Goal: Task Accomplishment & Management: Manage account settings

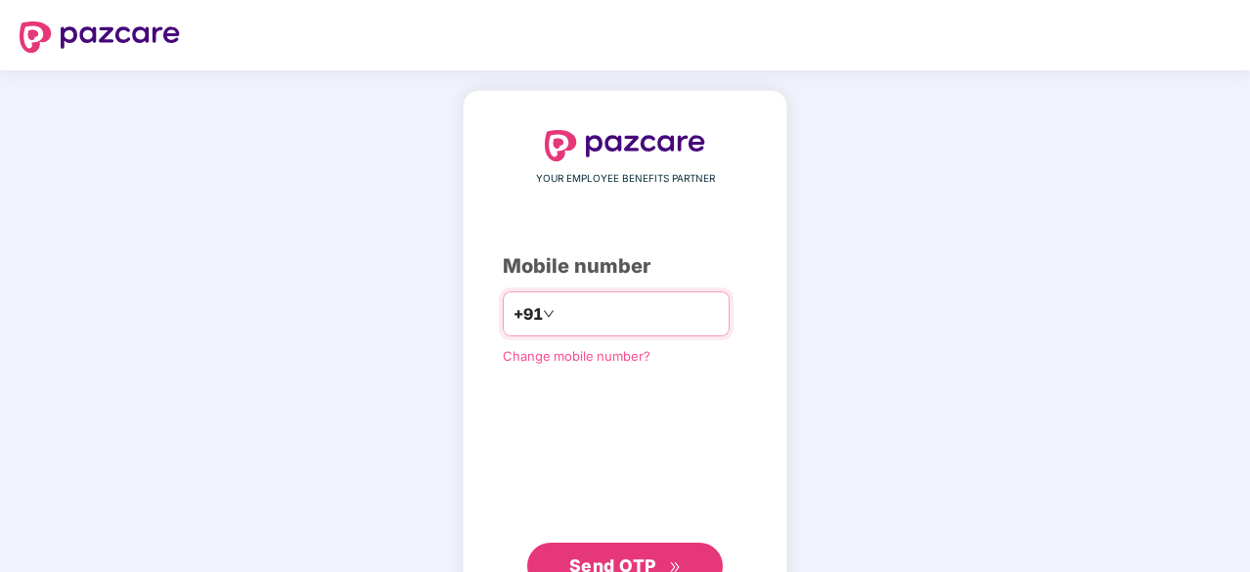
type input "**********"
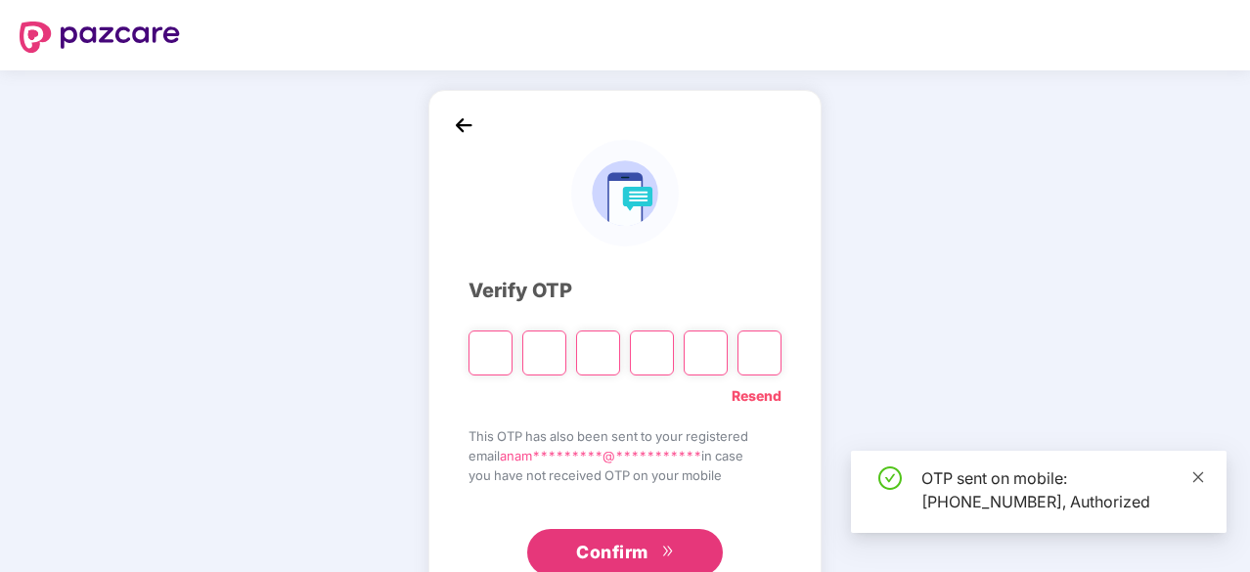
click at [1195, 479] on icon "close" at bounding box center [1199, 478] width 14 height 14
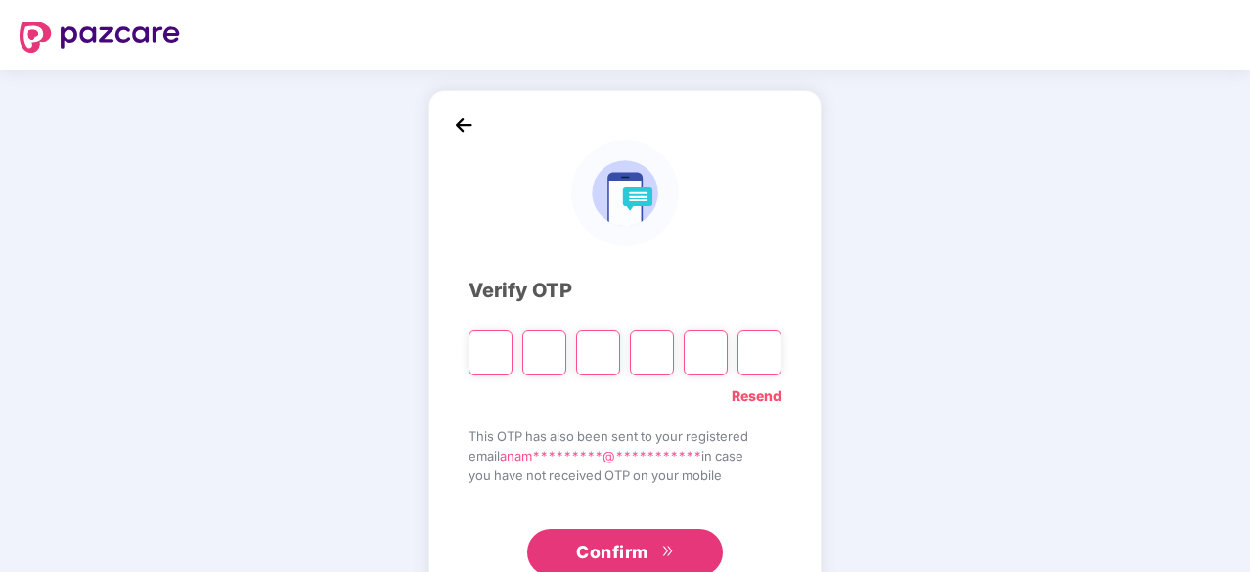
click at [495, 359] on input "Please enter verification code. Digit 1" at bounding box center [491, 353] width 44 height 45
click at [496, 353] on input "Please enter verification code. Digit 1" at bounding box center [491, 353] width 44 height 45
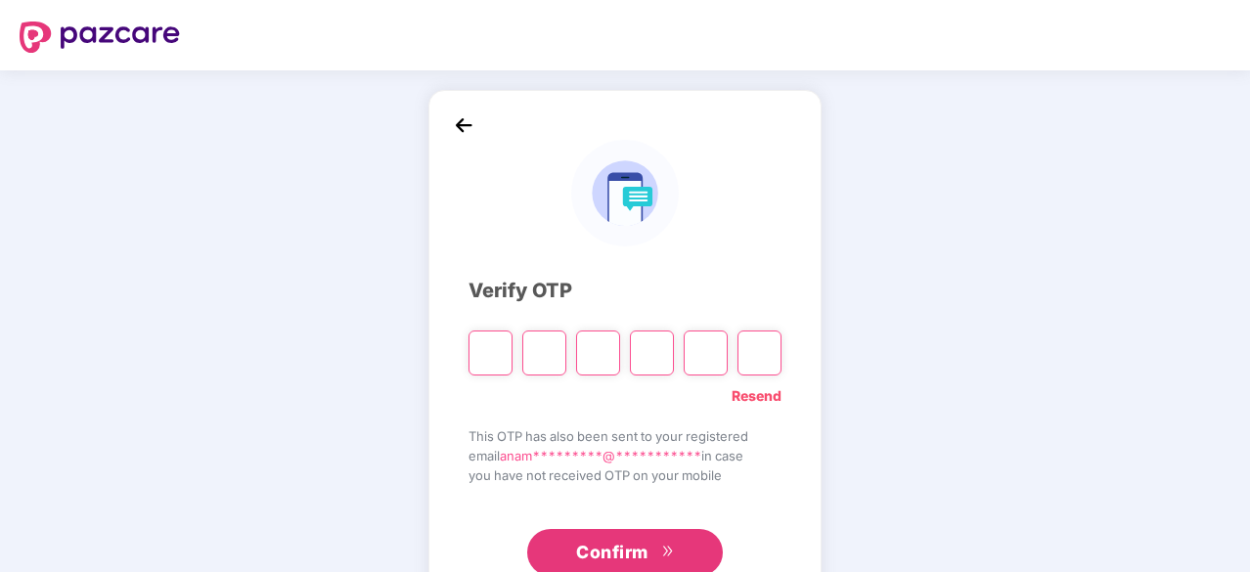
type input "*"
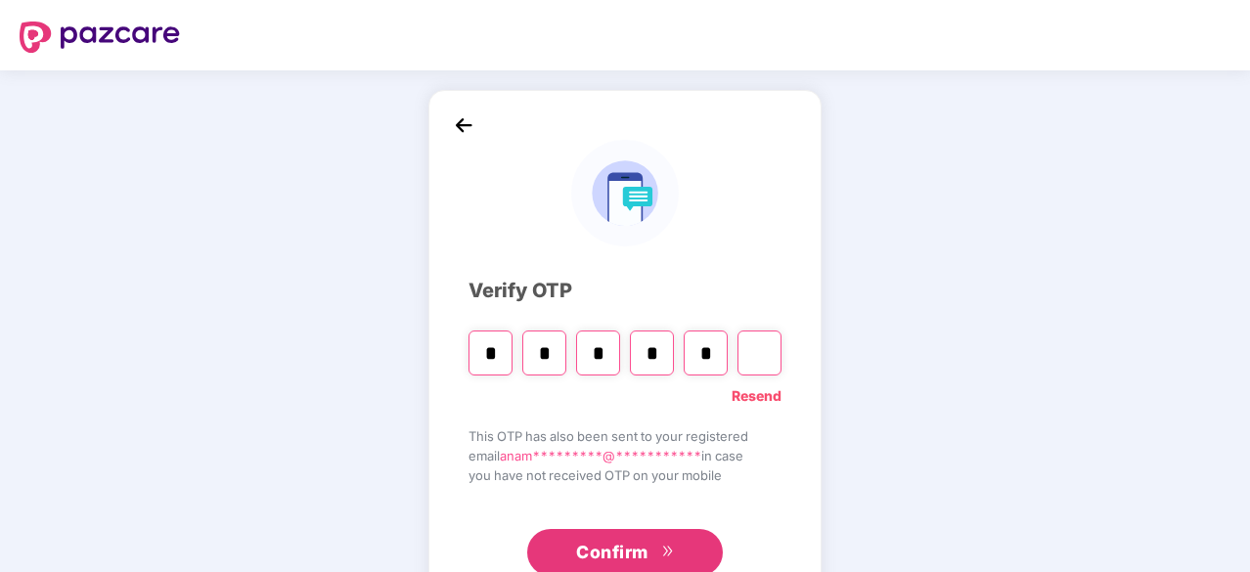
type input "*"
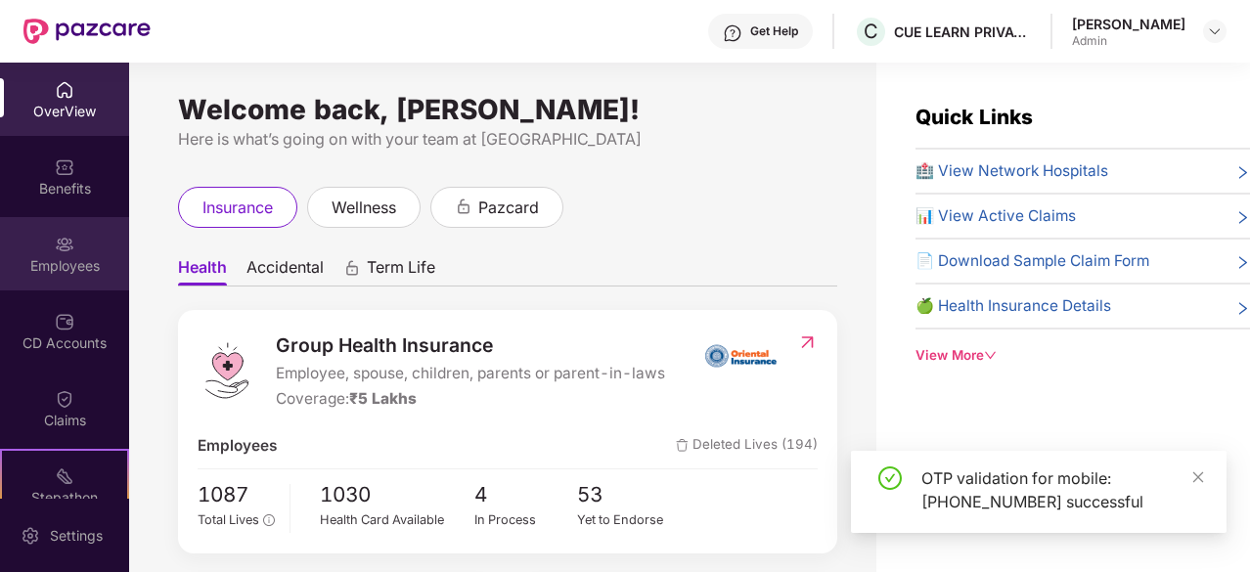
click at [55, 253] on img at bounding box center [65, 245] width 20 height 20
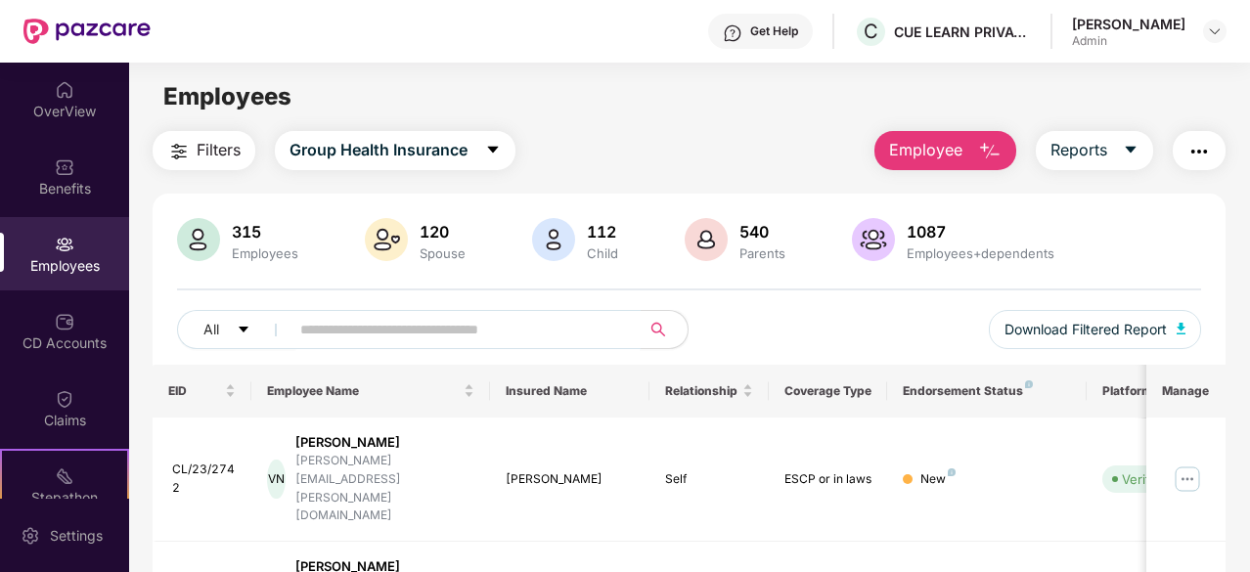
click at [461, 332] on input "text" at bounding box center [457, 329] width 314 height 29
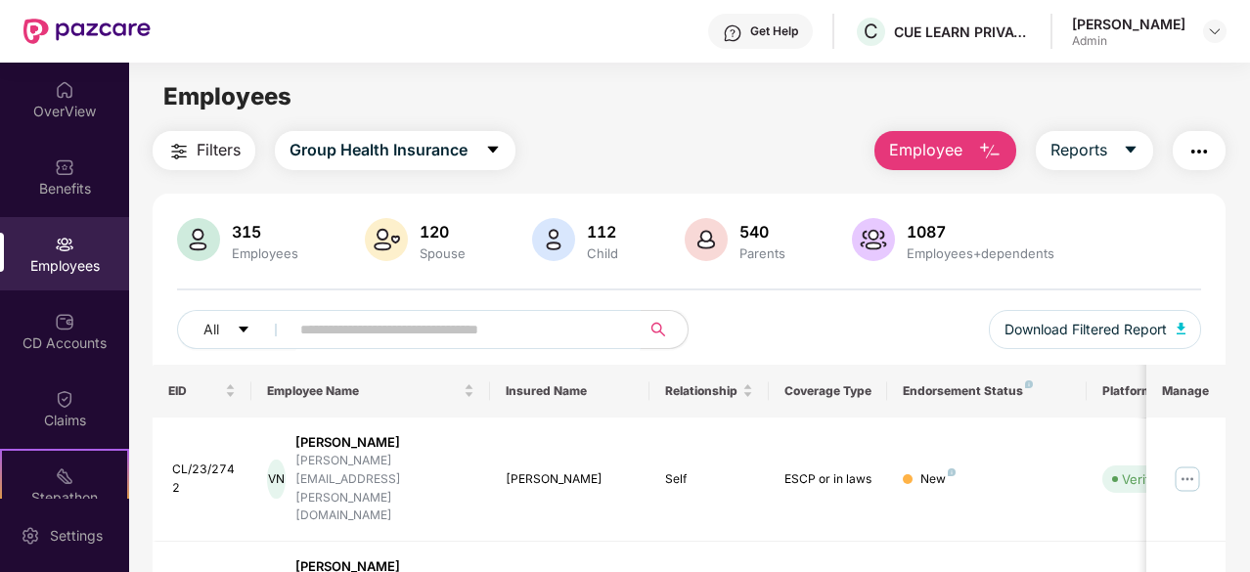
click at [461, 332] on input "text" at bounding box center [457, 329] width 314 height 29
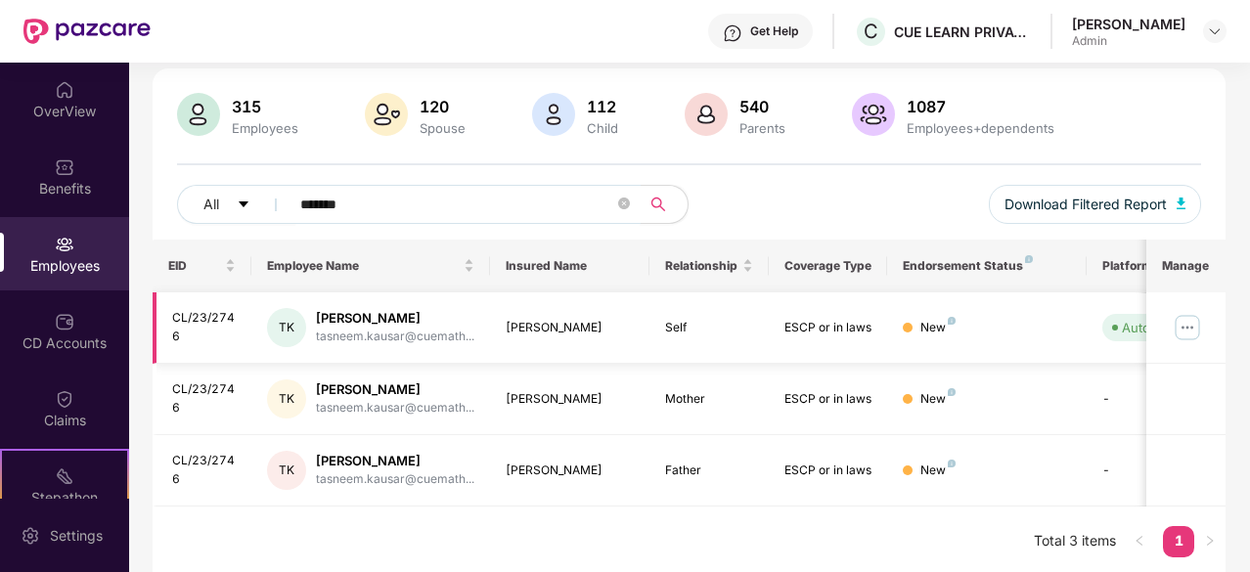
scroll to position [127, 0]
type input "*******"
click at [1186, 328] on img at bounding box center [1187, 325] width 31 height 31
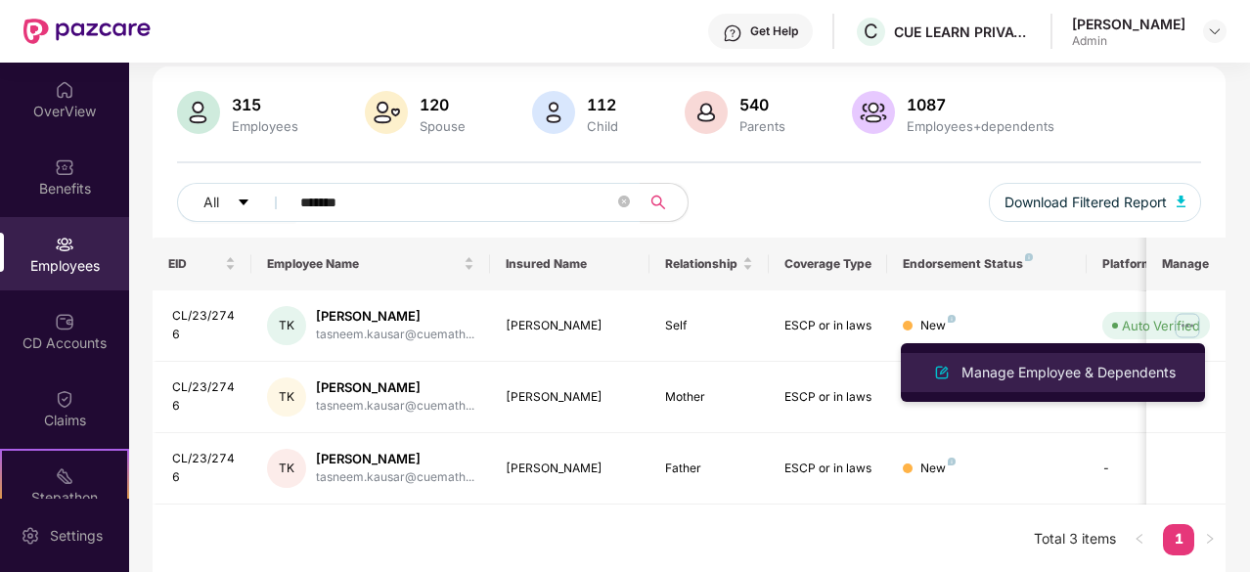
click at [1068, 373] on div "Manage Employee & Dependents" at bounding box center [1069, 373] width 222 height 22
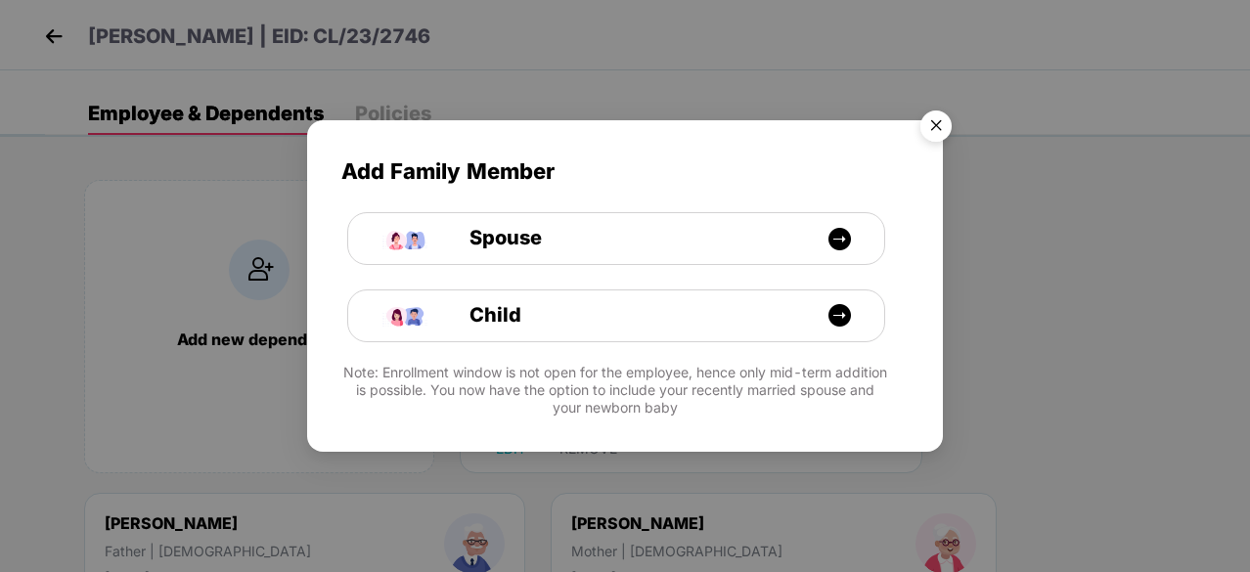
click at [934, 122] on img "Close" at bounding box center [936, 129] width 55 height 55
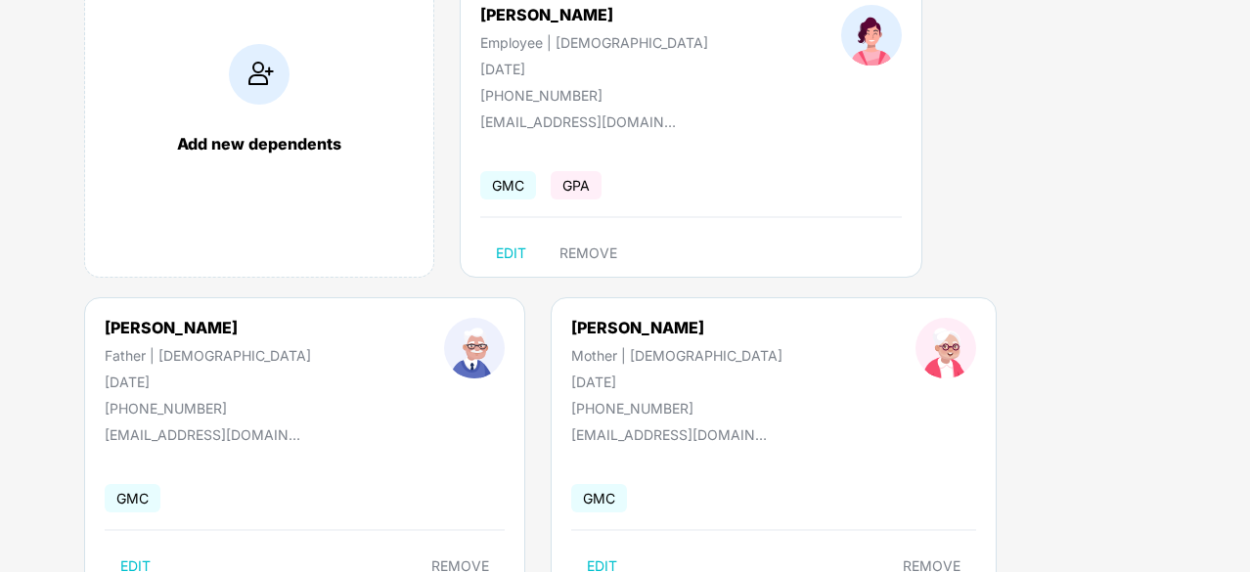
scroll to position [262, 0]
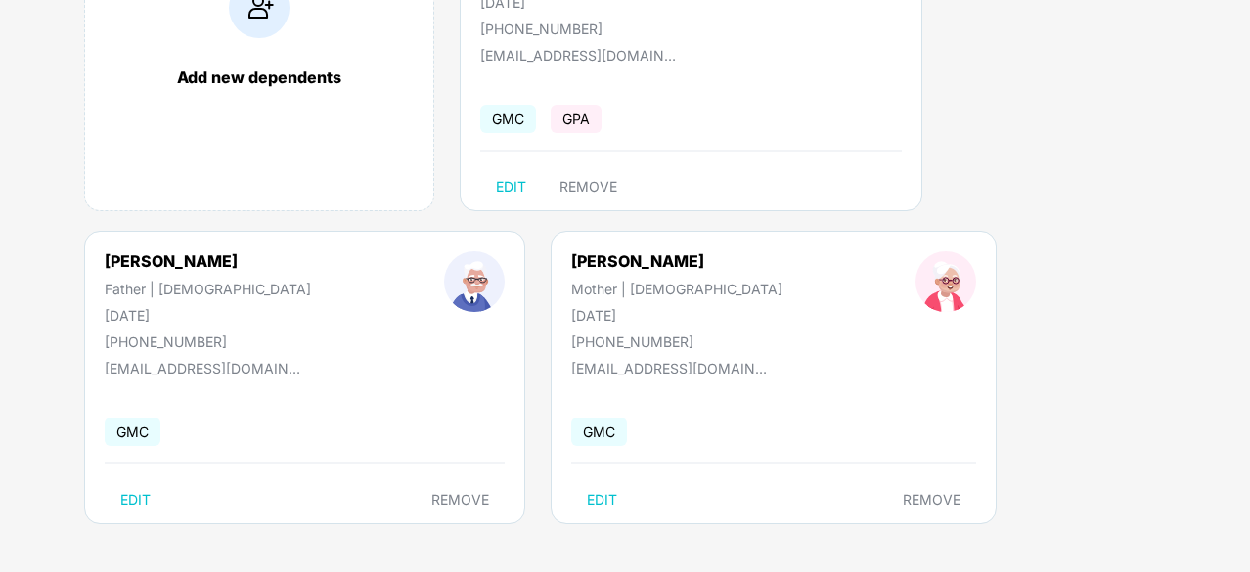
click at [571, 428] on span "GMC" at bounding box center [599, 432] width 56 height 28
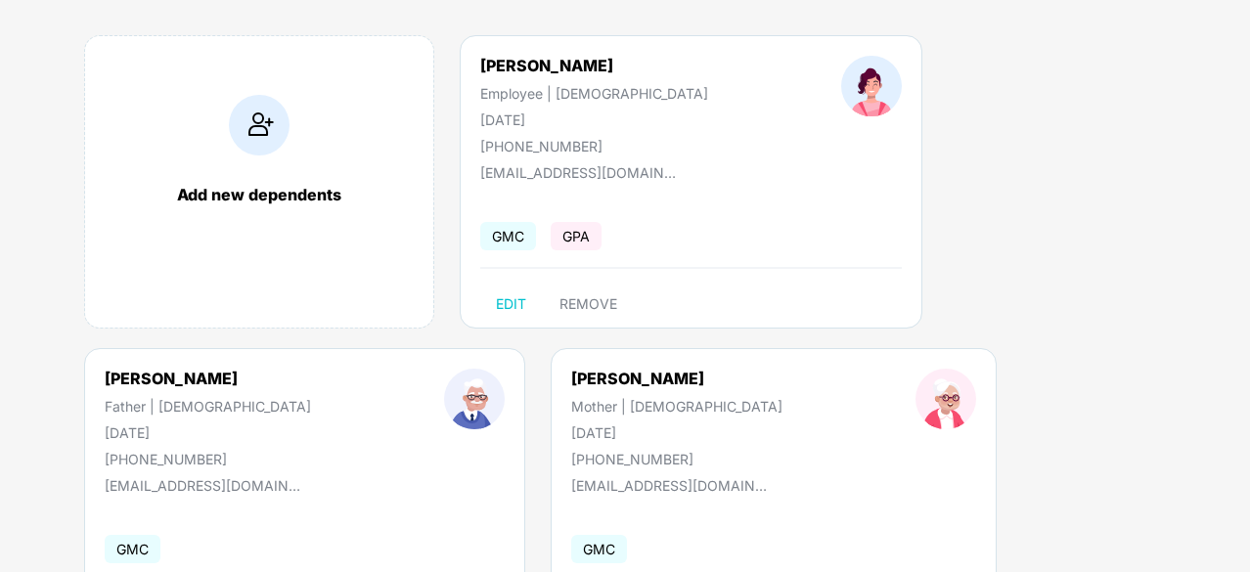
scroll to position [0, 0]
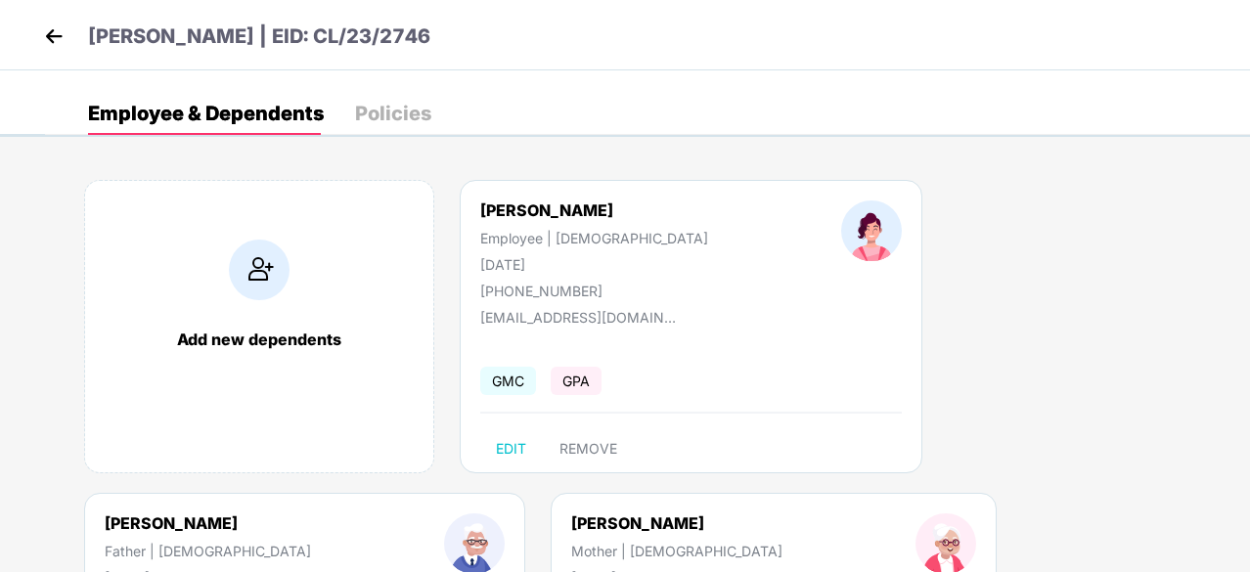
click at [374, 131] on div "Policies" at bounding box center [393, 113] width 76 height 43
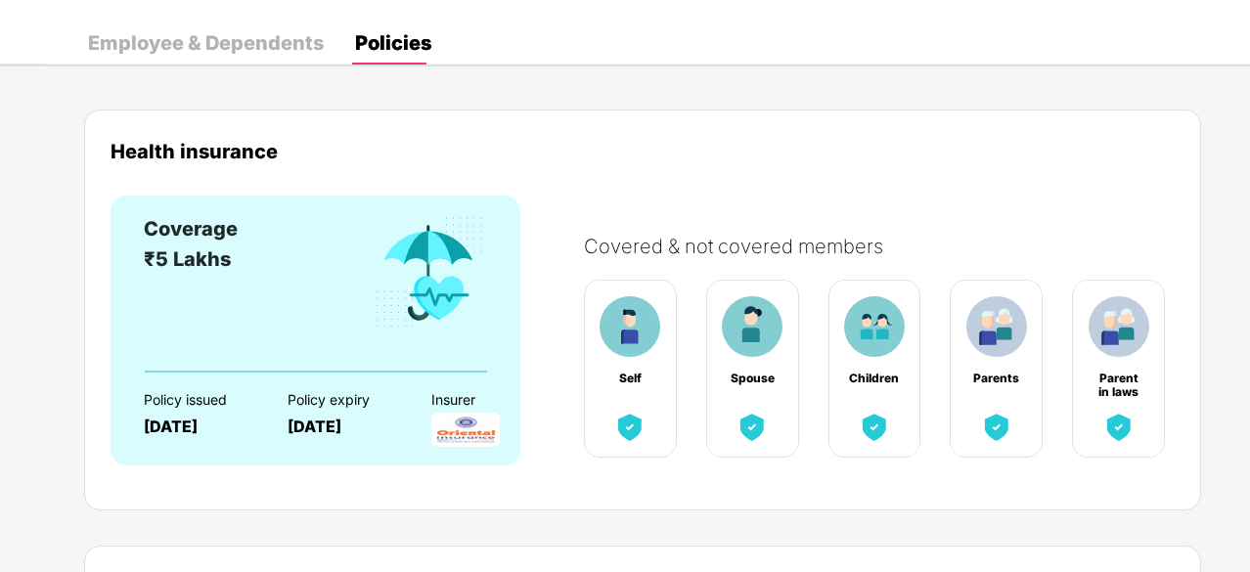
scroll to position [98, 0]
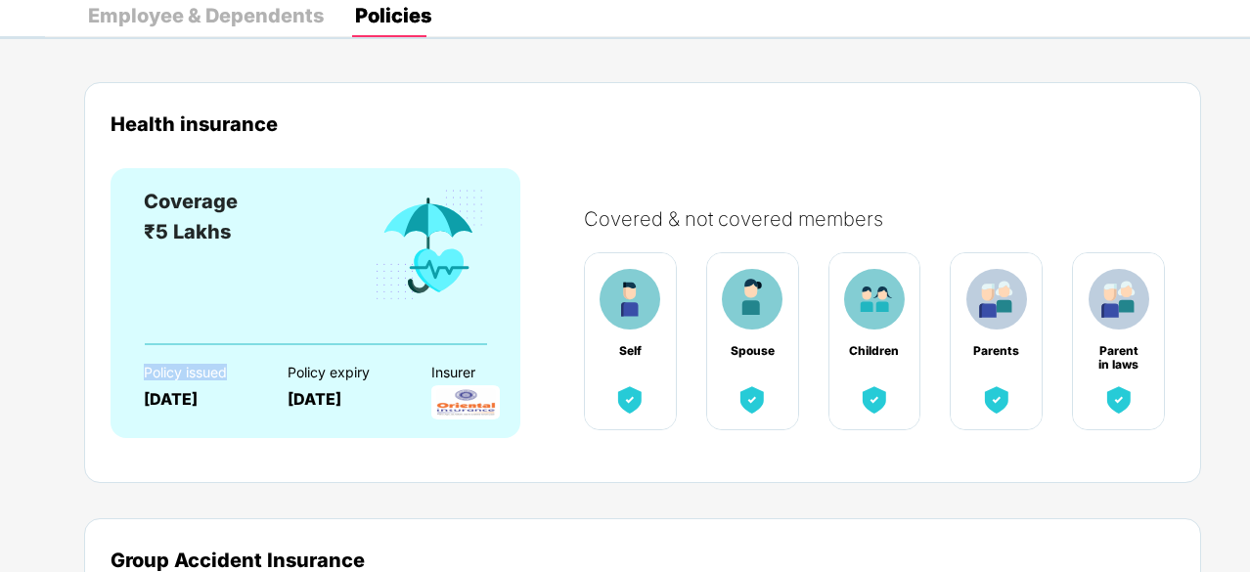
drag, startPoint x: 235, startPoint y: 369, endPoint x: 124, endPoint y: 371, distance: 110.6
click at [124, 371] on div "Coverage ₹5 Lakhs Policy issued 10 Jan 2025 Policy expiry 09 Jan 2026 Insurer" at bounding box center [316, 303] width 410 height 270
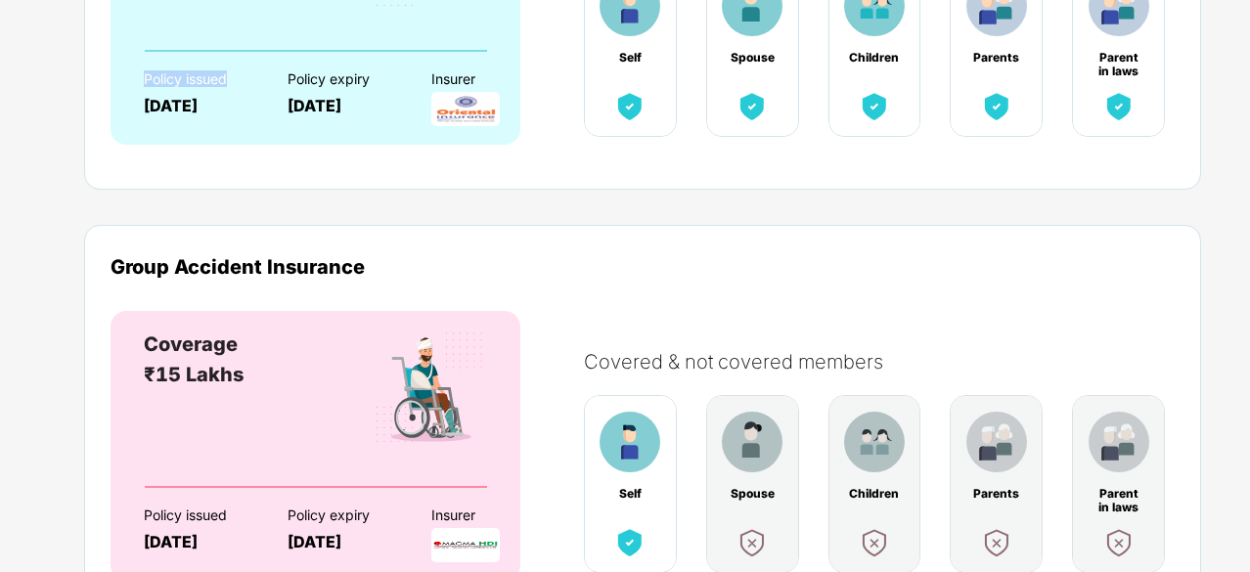
scroll to position [0, 0]
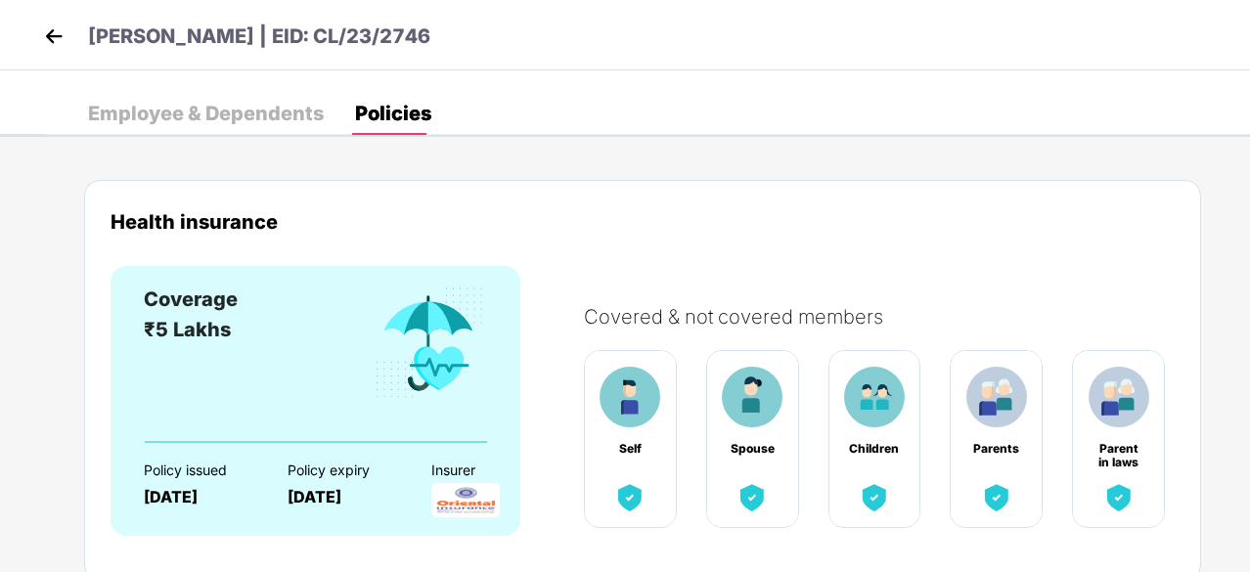
click at [185, 118] on div "Employee & Dependents" at bounding box center [206, 114] width 236 height 20
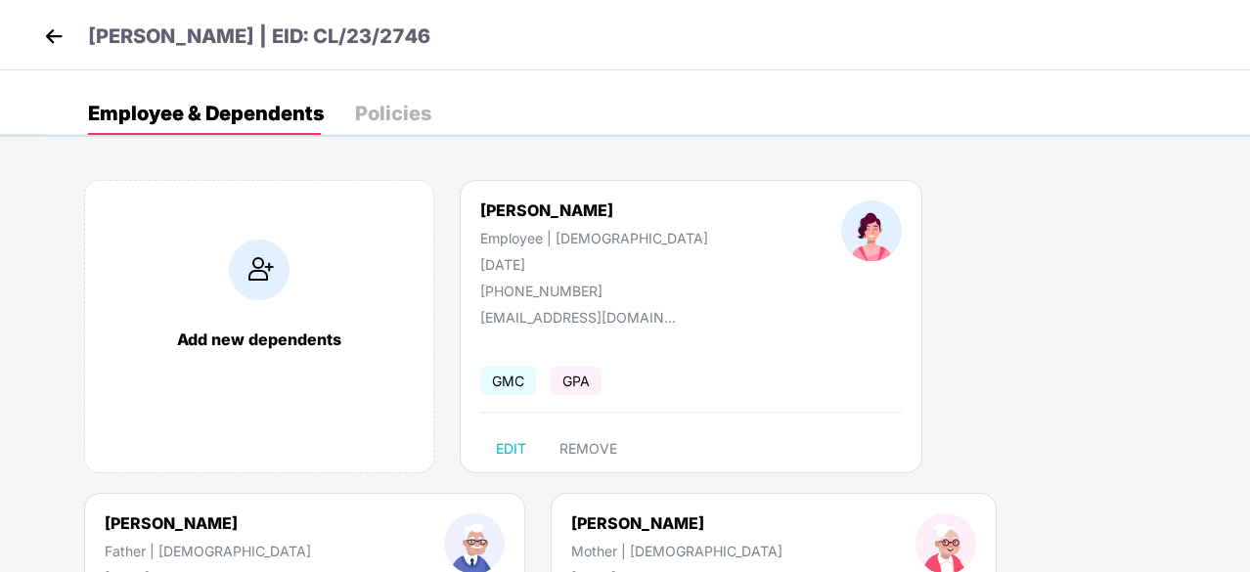
click at [588, 386] on span "GPA" at bounding box center [576, 381] width 51 height 28
click at [586, 380] on span "GPA" at bounding box center [576, 381] width 51 height 28
click at [521, 378] on span "GMC" at bounding box center [508, 381] width 56 height 28
click at [43, 35] on img at bounding box center [53, 36] width 29 height 29
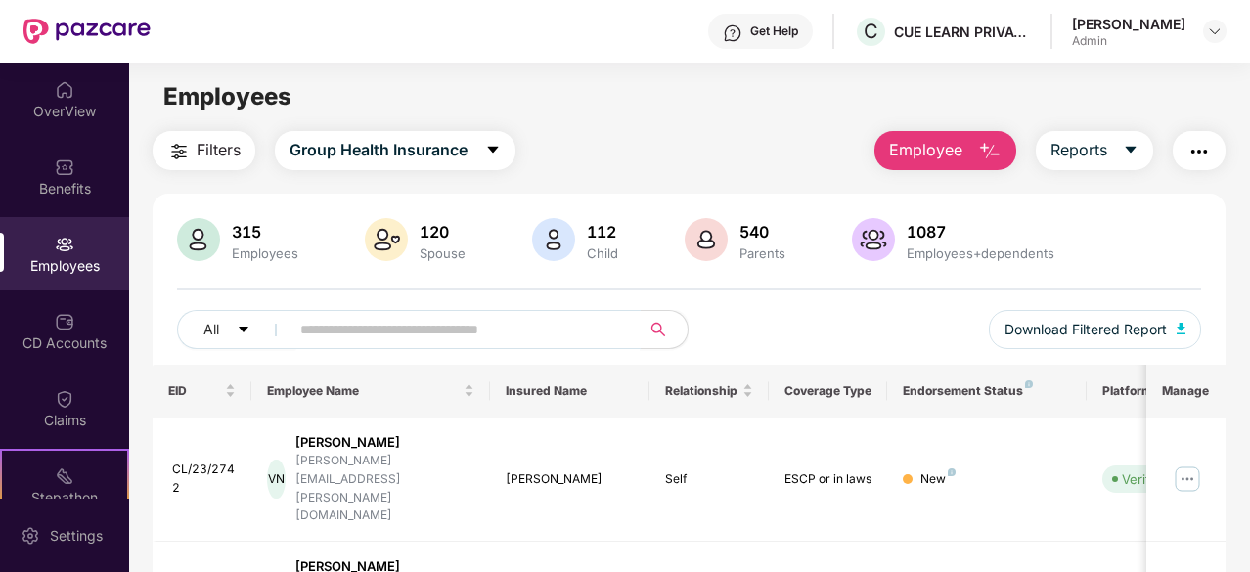
click at [311, 318] on input "text" at bounding box center [457, 329] width 314 height 29
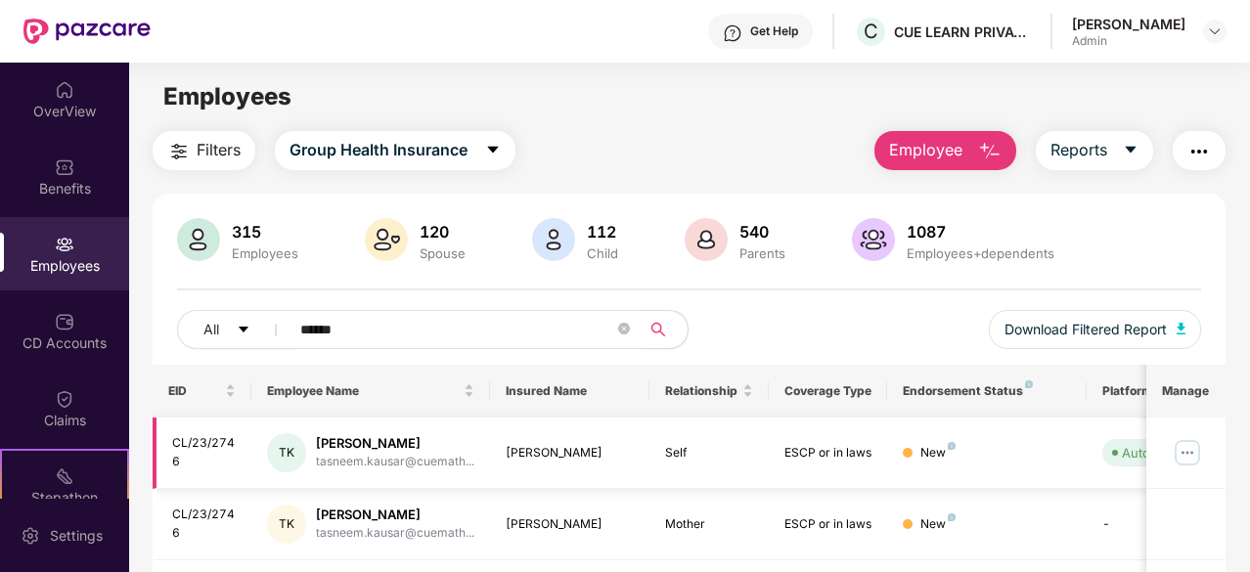
type input "******"
click at [1192, 450] on img at bounding box center [1187, 452] width 31 height 31
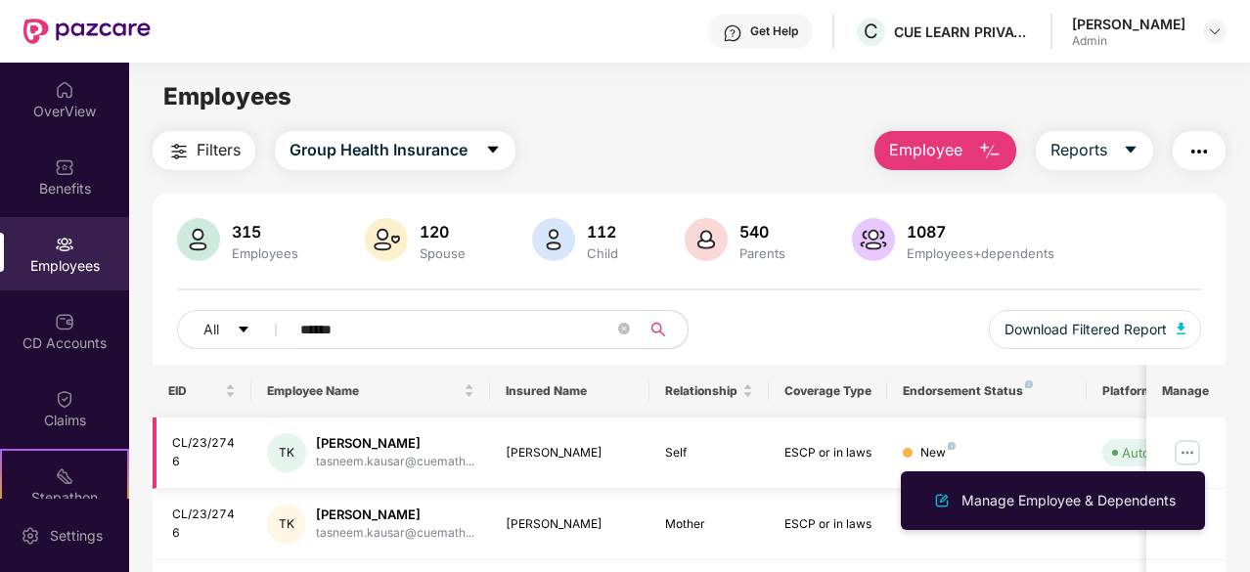
click at [1195, 441] on img at bounding box center [1187, 452] width 31 height 31
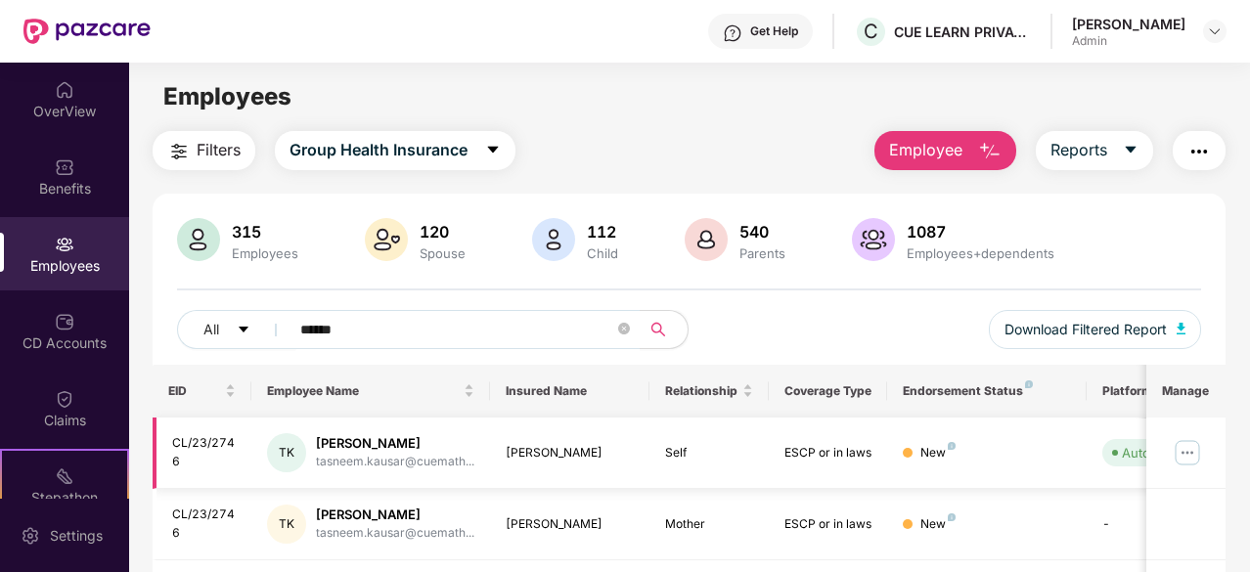
click at [1194, 447] on img at bounding box center [1187, 452] width 31 height 31
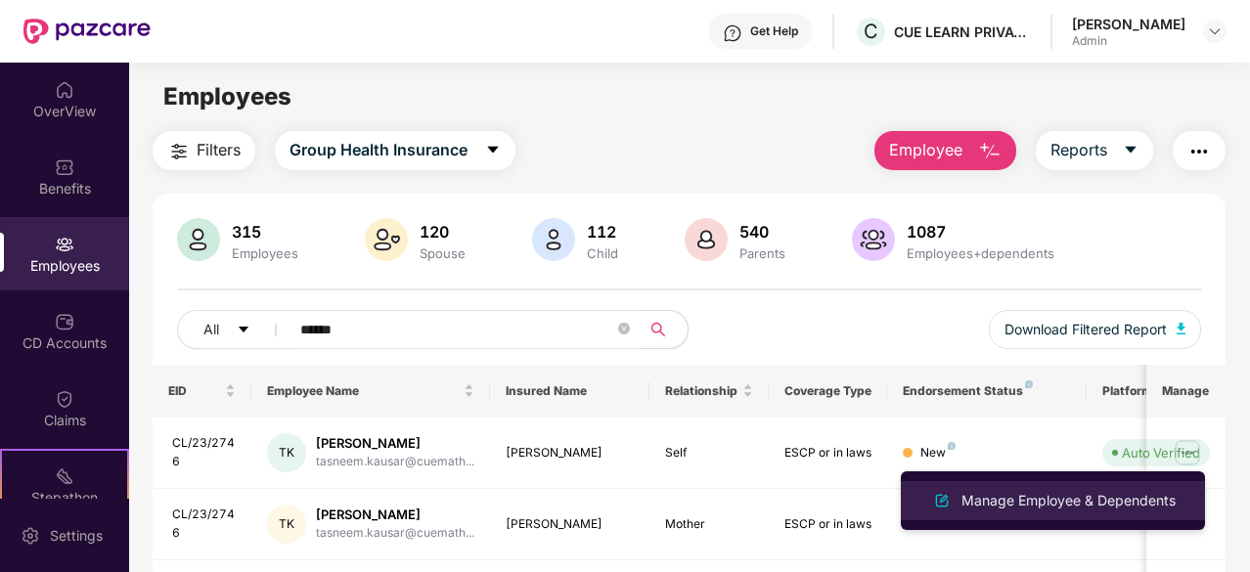
click at [1177, 492] on div "Manage Employee & Dependents" at bounding box center [1069, 501] width 222 height 22
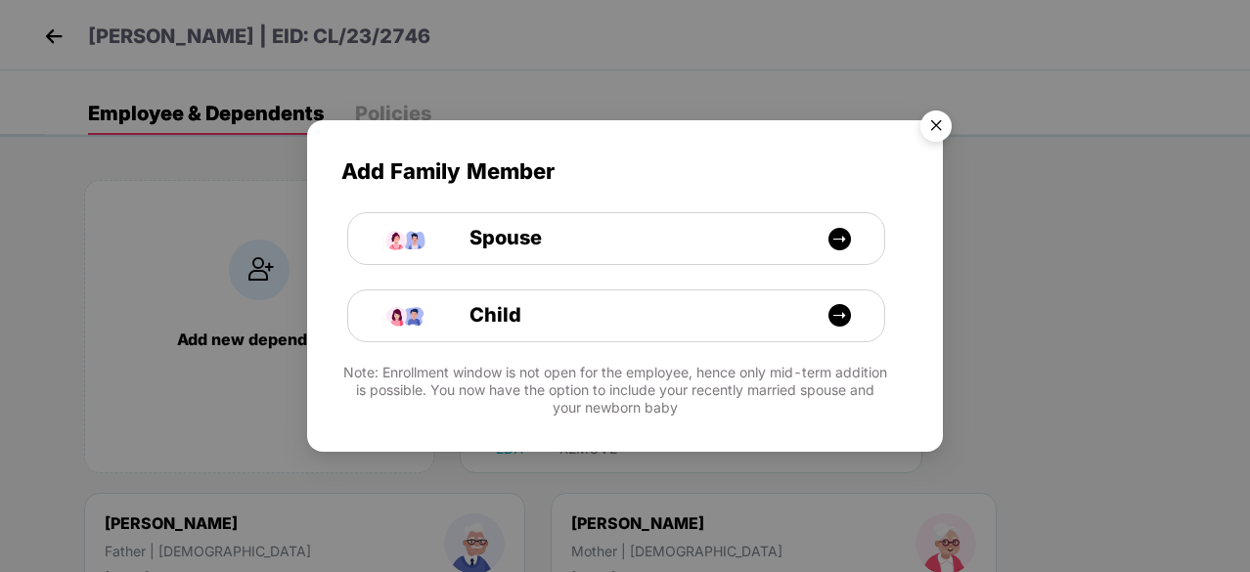
click at [927, 128] on img "Close" at bounding box center [936, 129] width 55 height 55
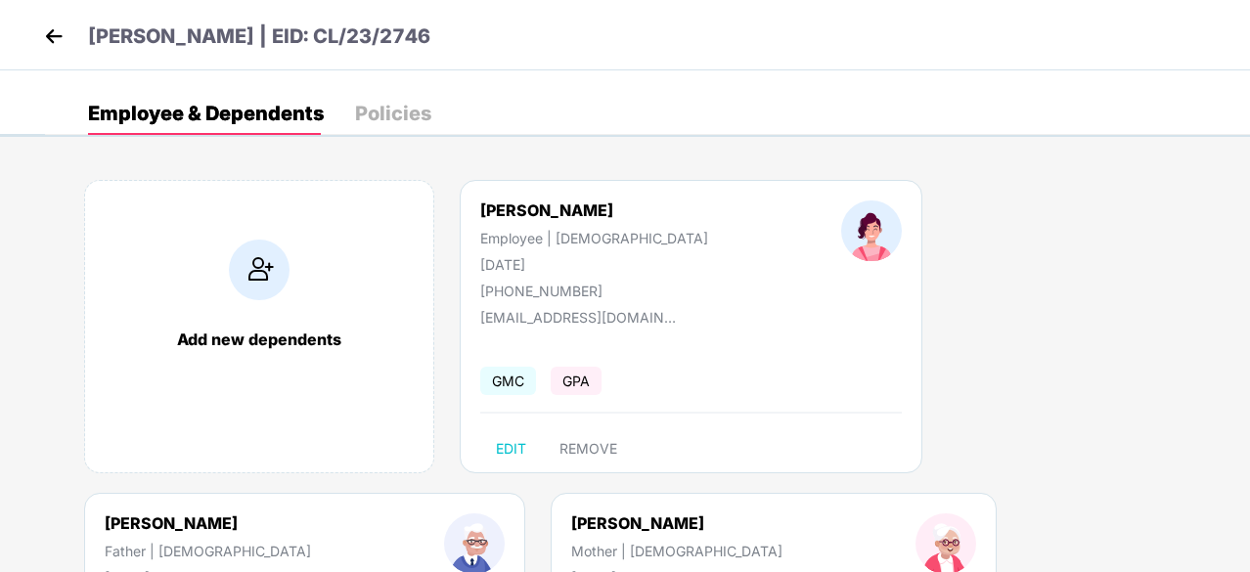
click at [380, 109] on div "Policies" at bounding box center [393, 114] width 76 height 20
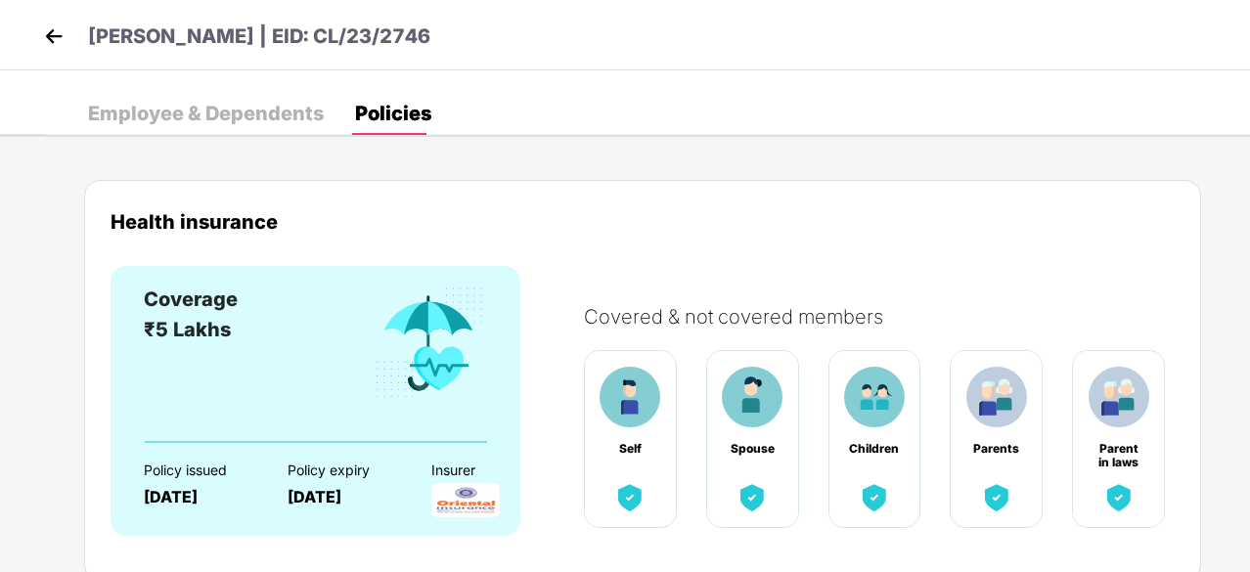
click at [256, 111] on div "Employee & Dependents" at bounding box center [206, 114] width 236 height 20
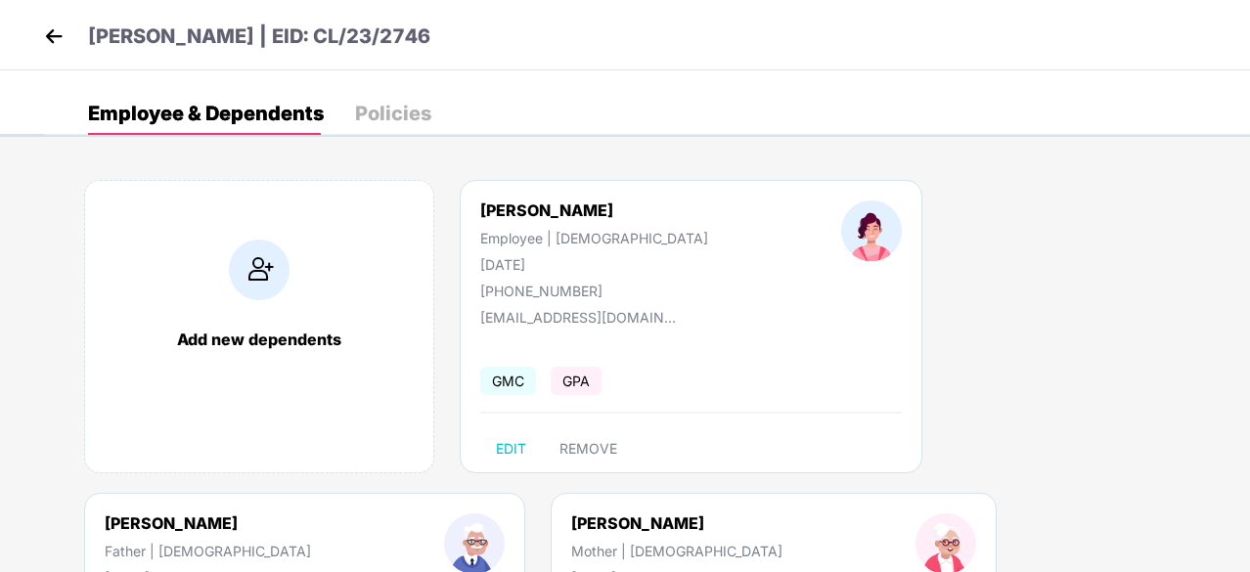
click at [63, 43] on img at bounding box center [53, 36] width 29 height 29
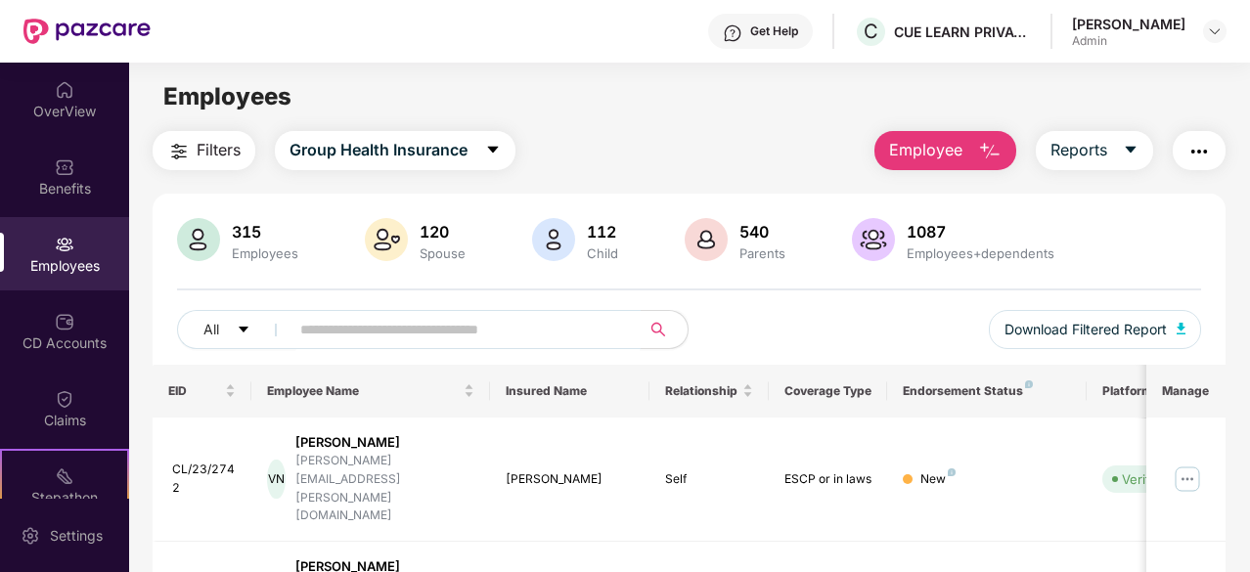
click at [395, 328] on input "text" at bounding box center [457, 329] width 314 height 29
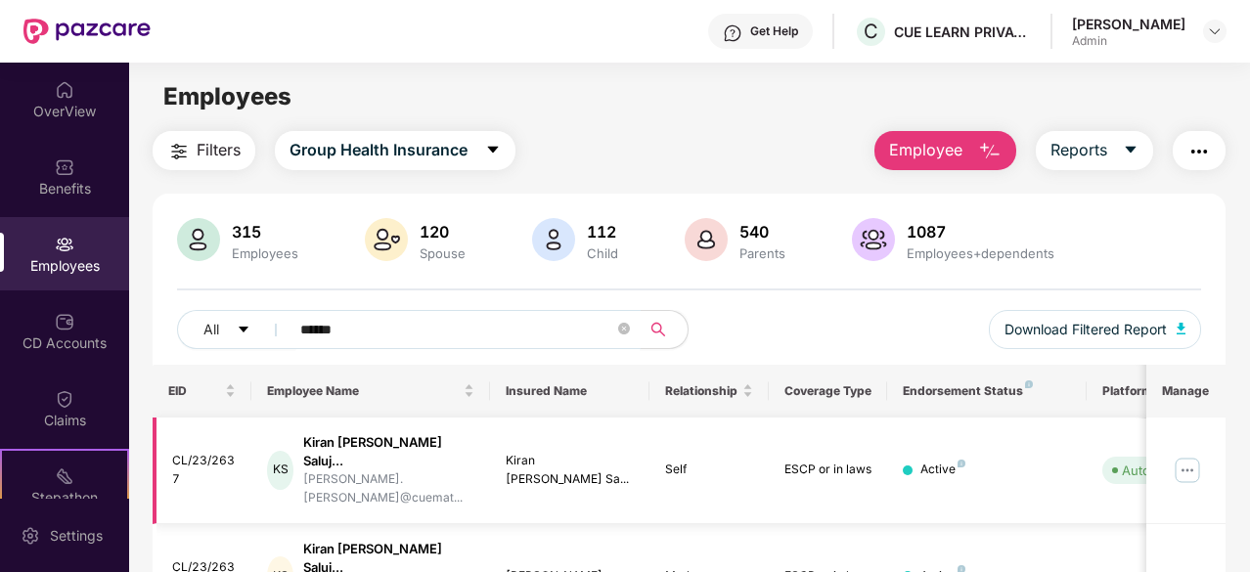
click at [1186, 455] on img at bounding box center [1187, 470] width 31 height 31
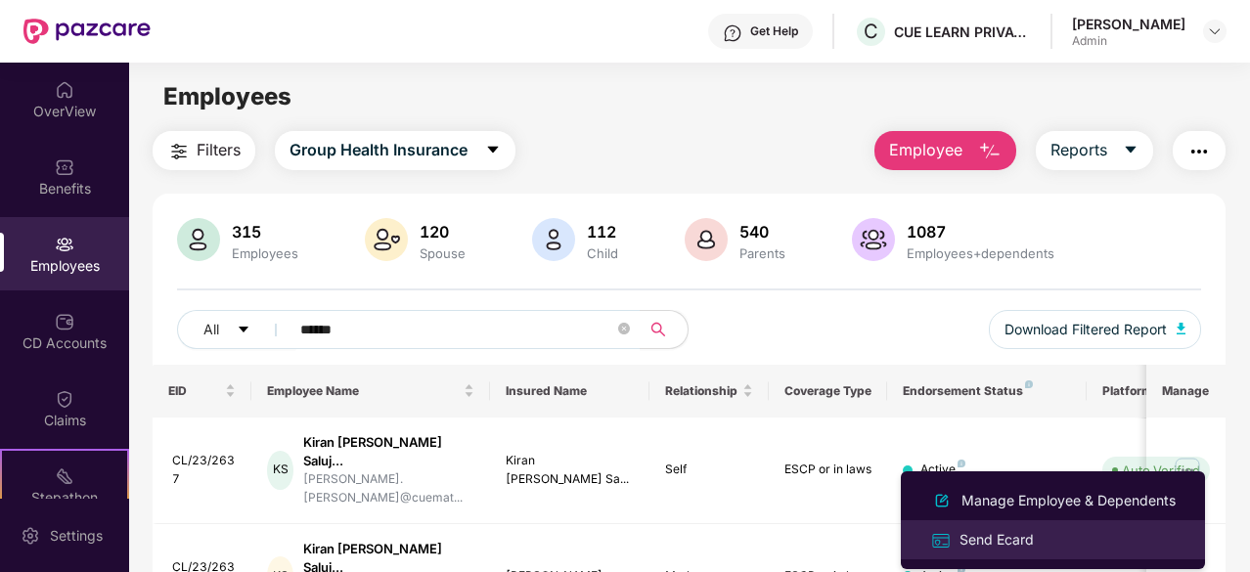
click at [1028, 542] on div "Send Ecard" at bounding box center [997, 540] width 82 height 22
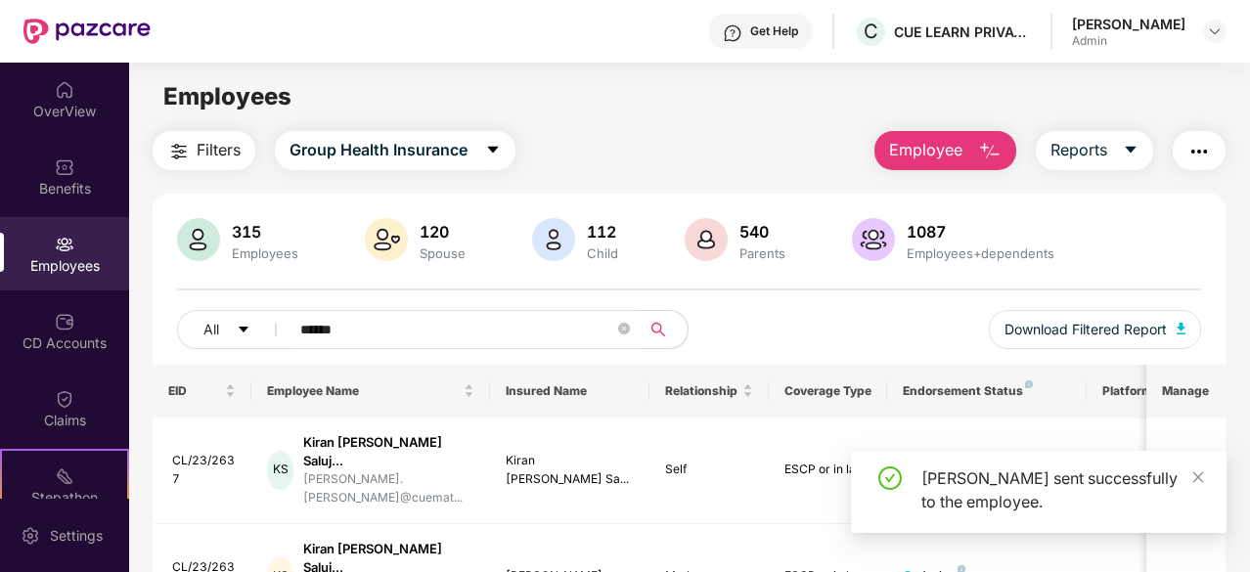
drag, startPoint x: 422, startPoint y: 326, endPoint x: 292, endPoint y: 326, distance: 130.1
click at [292, 326] on span "******" at bounding box center [459, 329] width 364 height 39
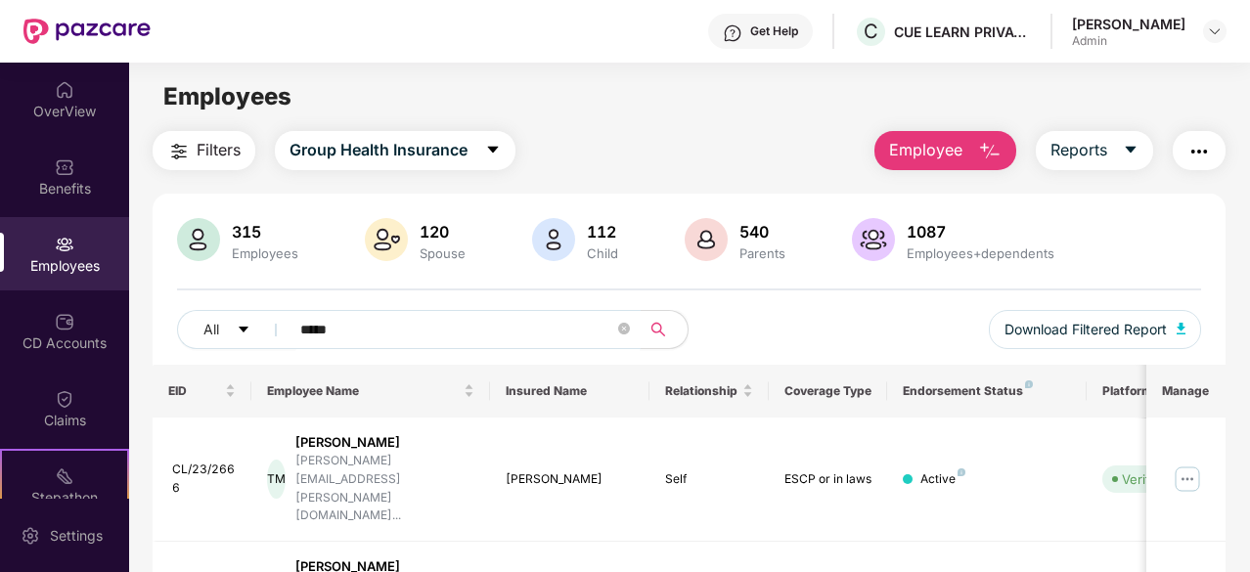
type input "*****"
click at [1190, 145] on img "button" at bounding box center [1199, 151] width 23 height 23
